Goal: Task Accomplishment & Management: Use online tool/utility

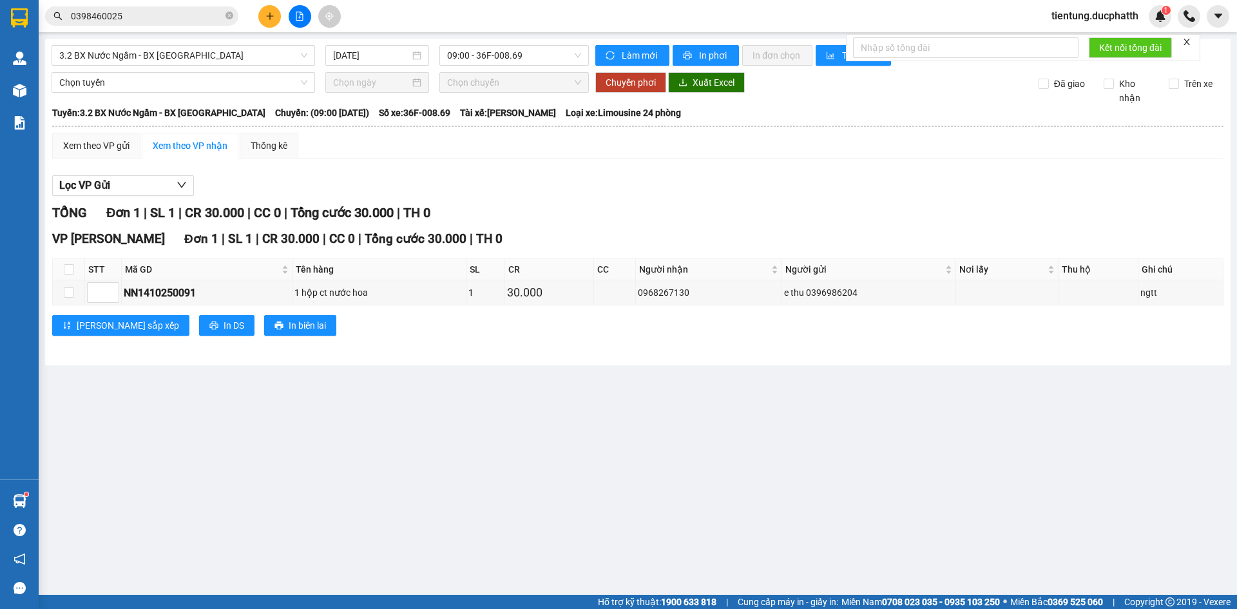
click at [296, 23] on button at bounding box center [300, 16] width 23 height 23
click at [174, 62] on span "3.2 BX Nước Ngầm - BX [GEOGRAPHIC_DATA]" at bounding box center [183, 55] width 248 height 19
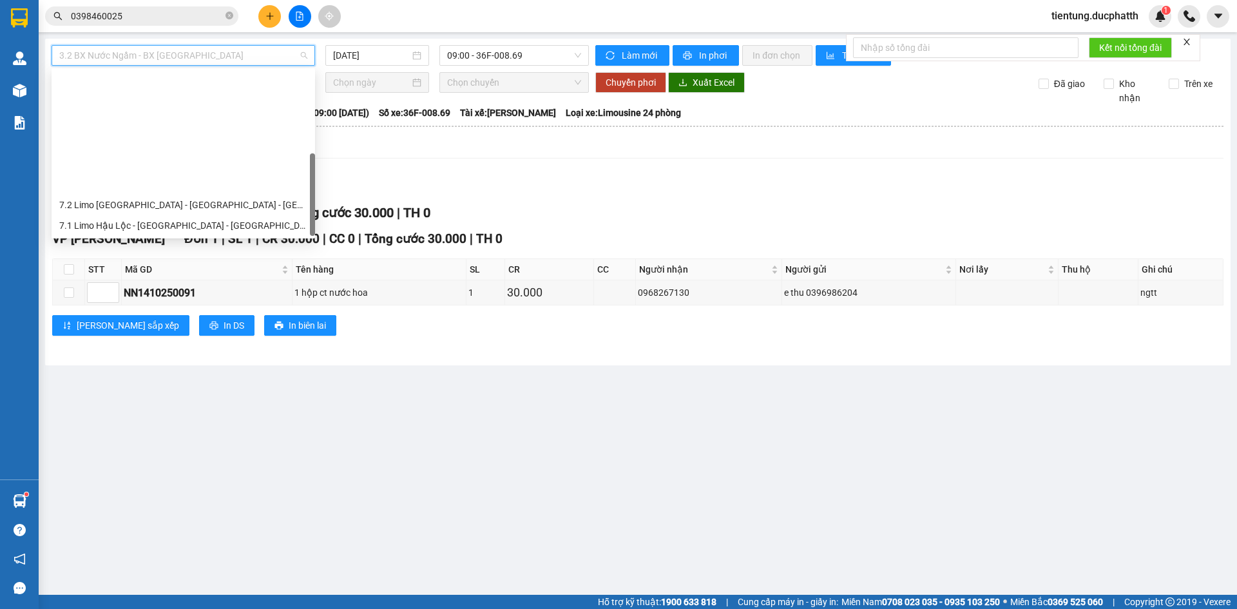
click at [173, 321] on div "1.2 BX Nước Ngầm - BX Phía Tây" at bounding box center [183, 328] width 248 height 14
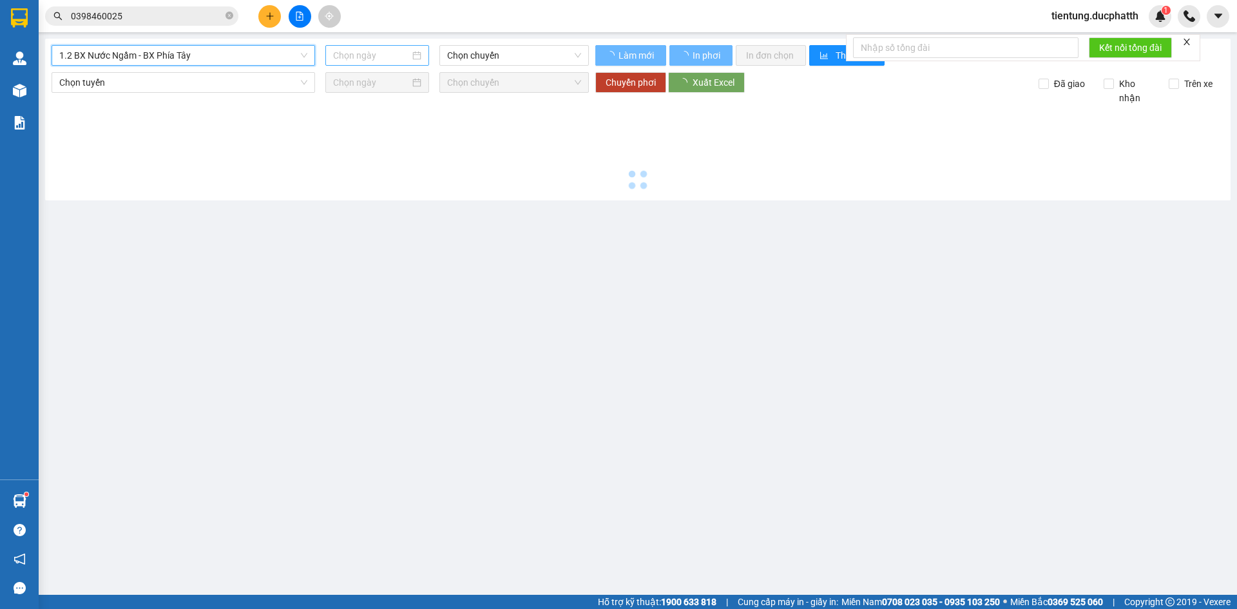
type input "[DATE]"
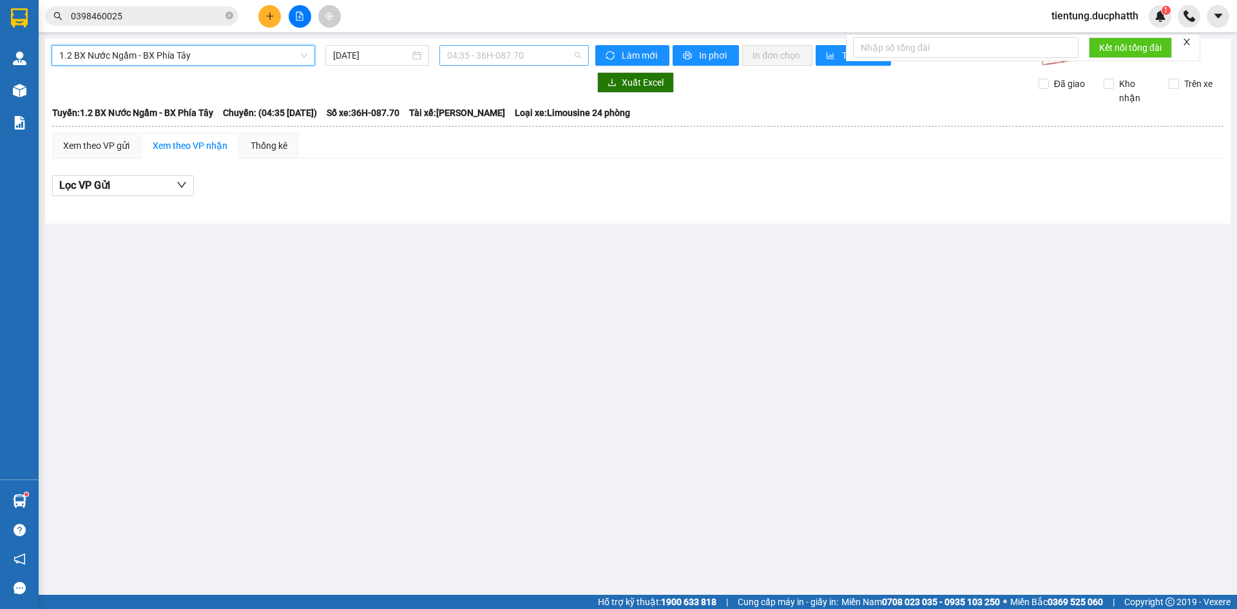
click at [471, 59] on span "04:35 - 36H-087.70" at bounding box center [514, 55] width 134 height 19
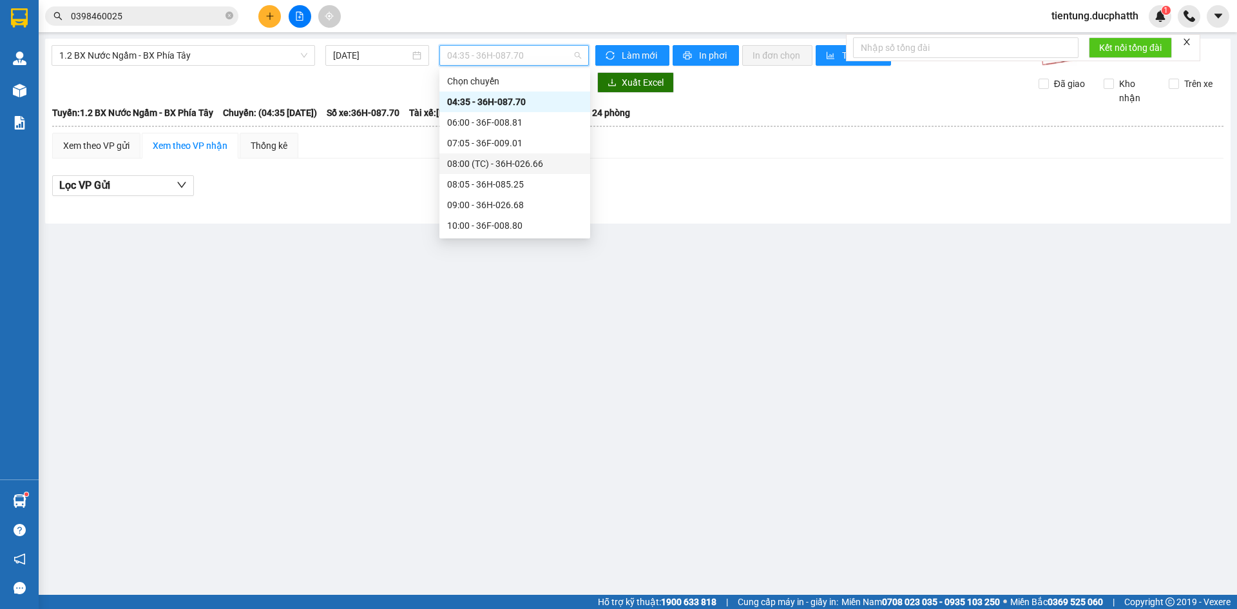
scroll to position [129, 0]
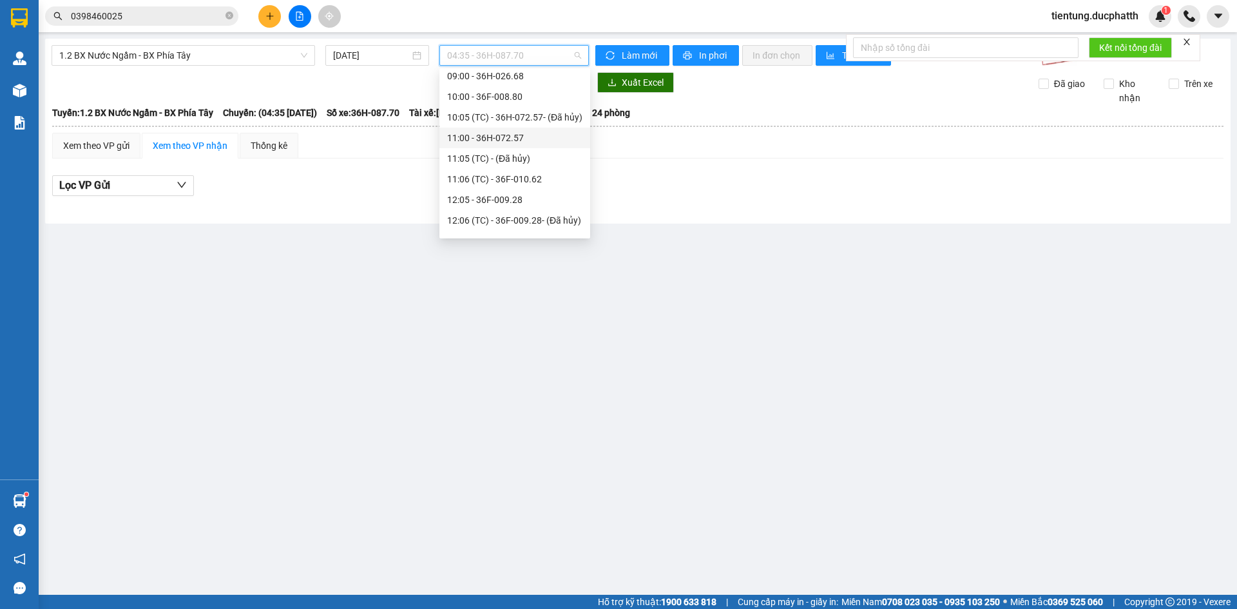
click at [502, 146] on div "11:00 - 36H-072.57" at bounding box center [514, 138] width 151 height 21
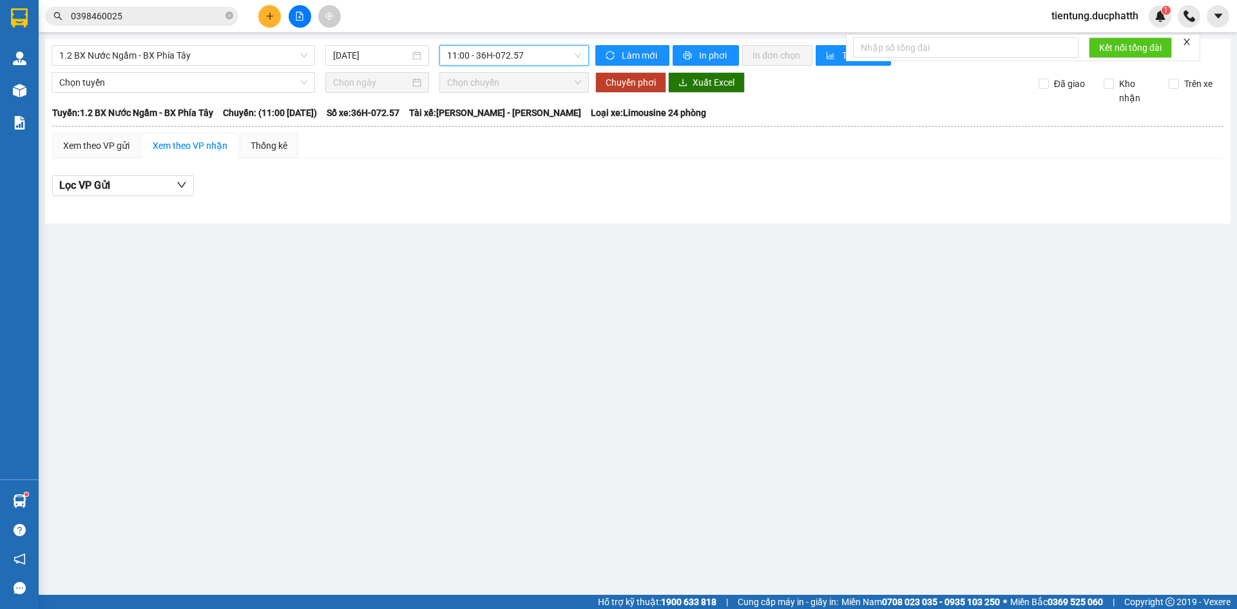
click at [488, 72] on div "Chọn chuyến" at bounding box center [513, 82] width 149 height 21
click at [488, 62] on span "11:00 - 36H-072.57" at bounding box center [514, 55] width 134 height 19
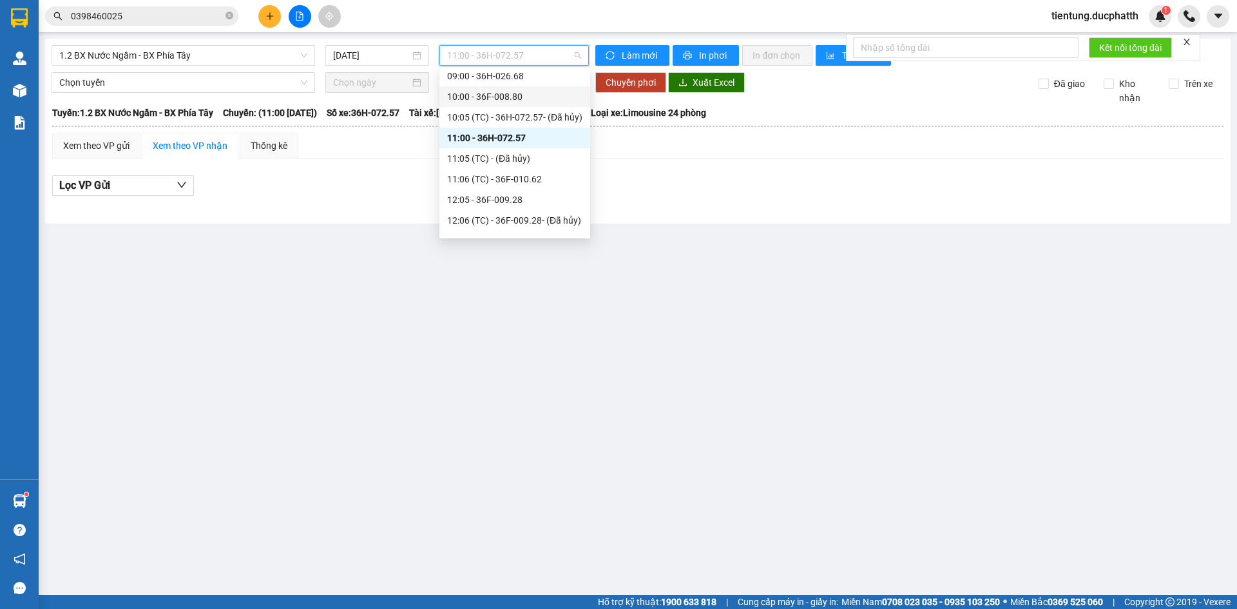
click at [499, 99] on div "10:00 - 36F-008.80" at bounding box center [514, 97] width 135 height 14
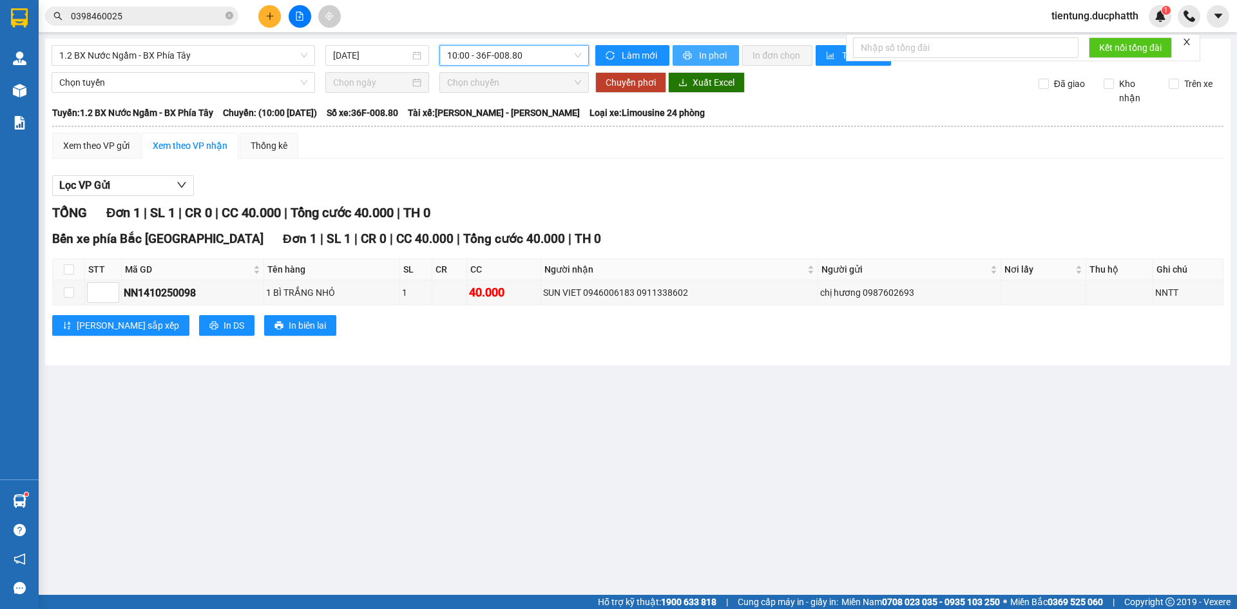
click at [695, 64] on button "In phơi" at bounding box center [705, 55] width 66 height 21
click at [295, 12] on button at bounding box center [300, 16] width 23 height 23
click at [171, 58] on span "1.2 BX Nước Ngầm - BX Phía Tây" at bounding box center [183, 55] width 248 height 19
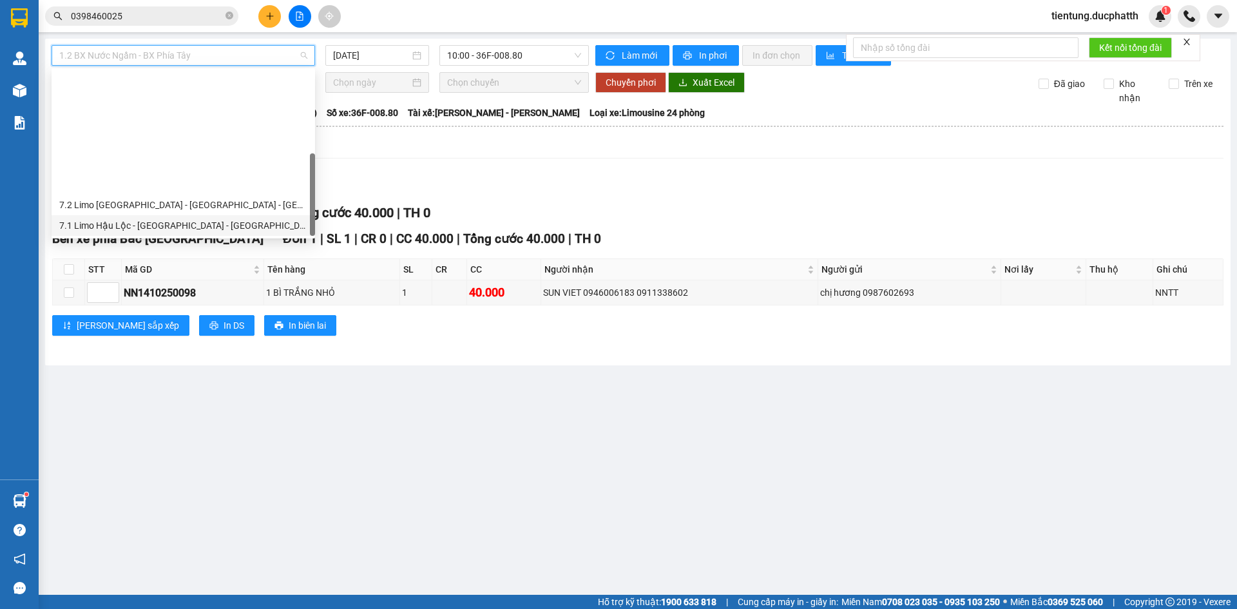
click at [442, 21] on div "Kết quả tìm kiếm ( 0 ) Bộ lọc No Data 0398460025 tientung.ducphatth 1" at bounding box center [618, 16] width 1237 height 32
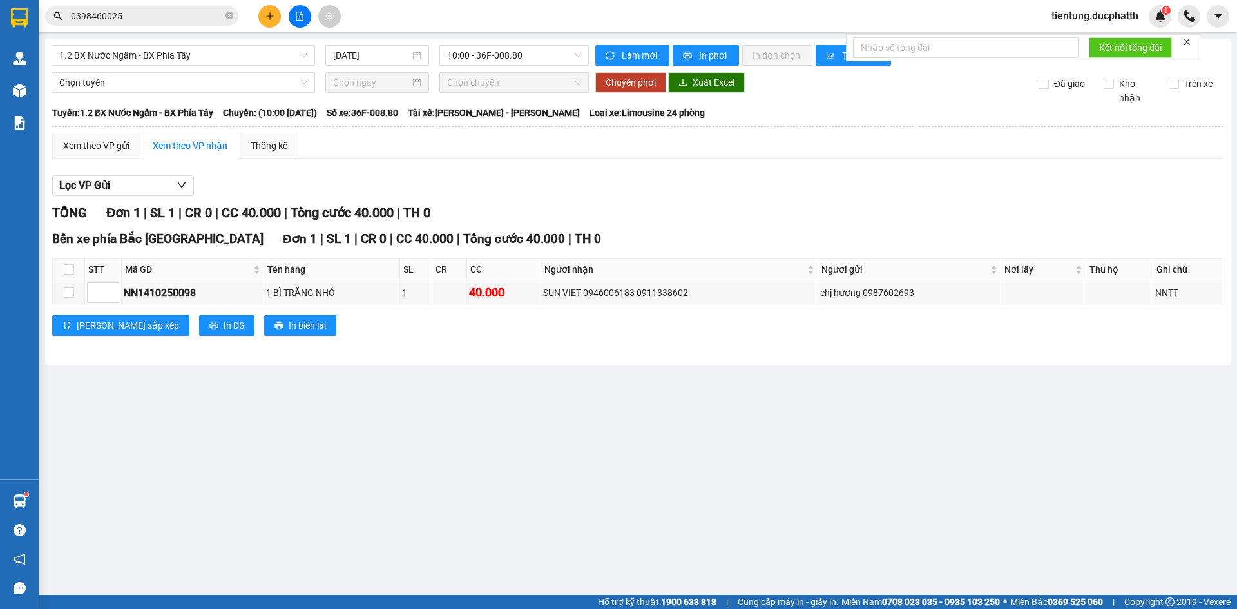
drag, startPoint x: 169, startPoint y: 53, endPoint x: 167, endPoint y: 82, distance: 28.4
click at [169, 54] on span "1.2 BX Nước Ngầm - BX Phía Tây" at bounding box center [183, 55] width 248 height 19
click at [518, 139] on div "Xem theo VP gửi Xem theo VP nhận Thống kê" at bounding box center [637, 146] width 1171 height 26
click at [499, 61] on span "10:00 - 36F-008.80" at bounding box center [514, 55] width 134 height 19
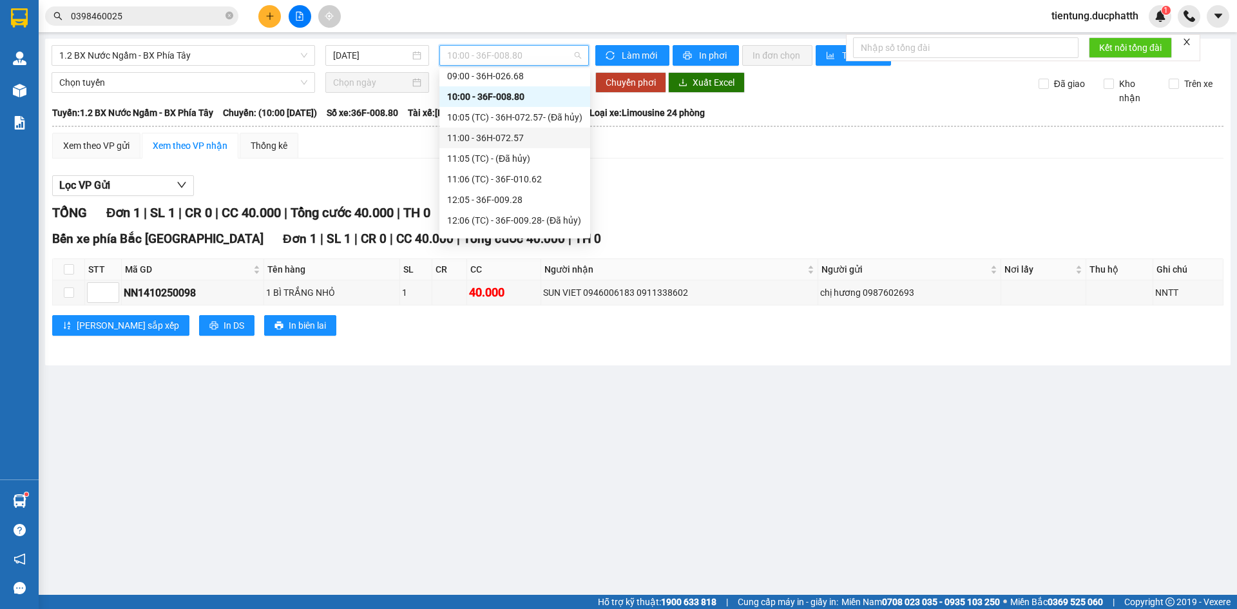
click at [497, 137] on div "11:00 - 36H-072.57" at bounding box center [514, 138] width 135 height 14
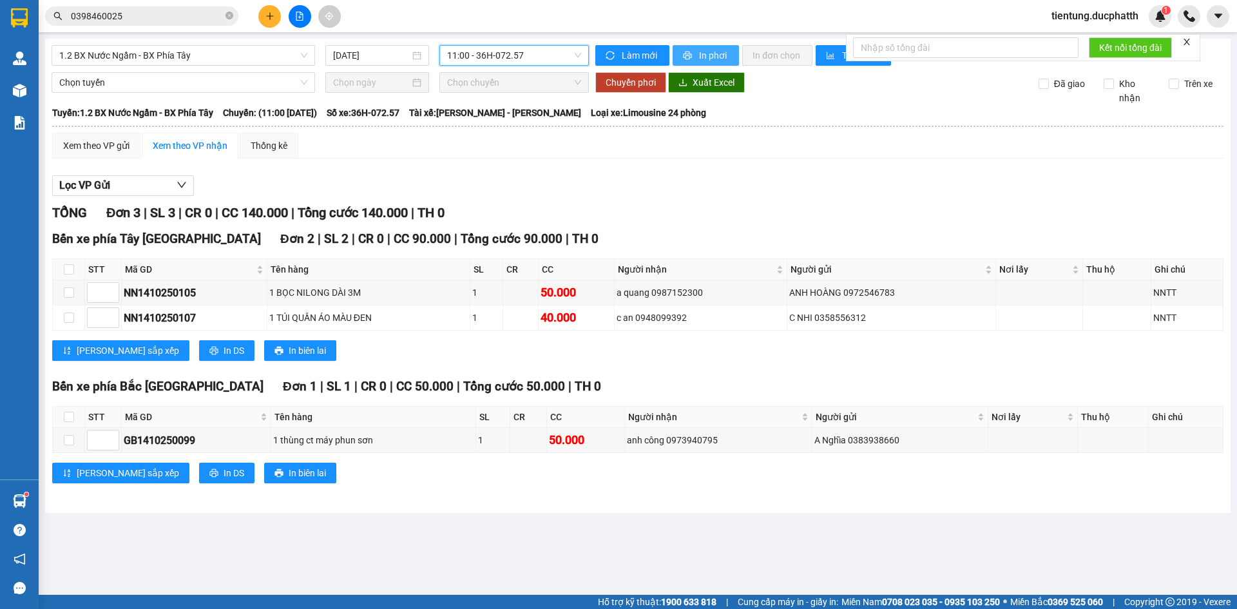
click at [704, 58] on span "In phơi" at bounding box center [714, 55] width 30 height 14
